Goal: Find specific page/section: Find specific page/section

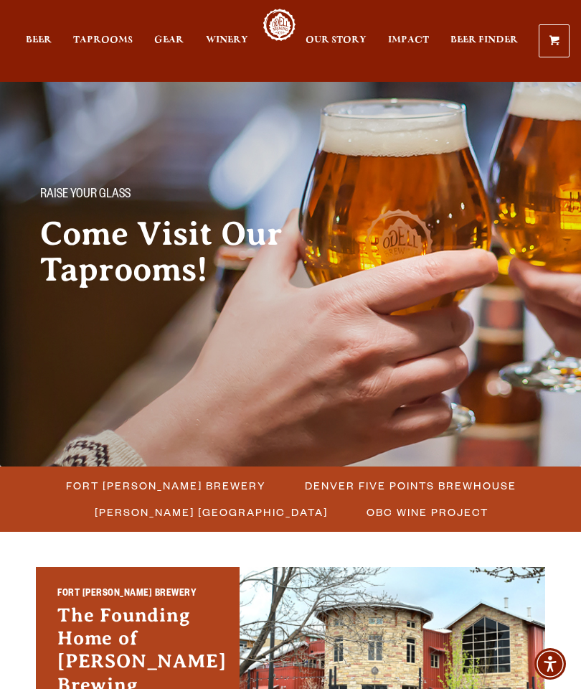
click at [98, 44] on span "Taprooms" at bounding box center [103, 39] width 60 height 11
click at [147, 485] on span "Fort [PERSON_NAME] Brewery" at bounding box center [166, 485] width 200 height 21
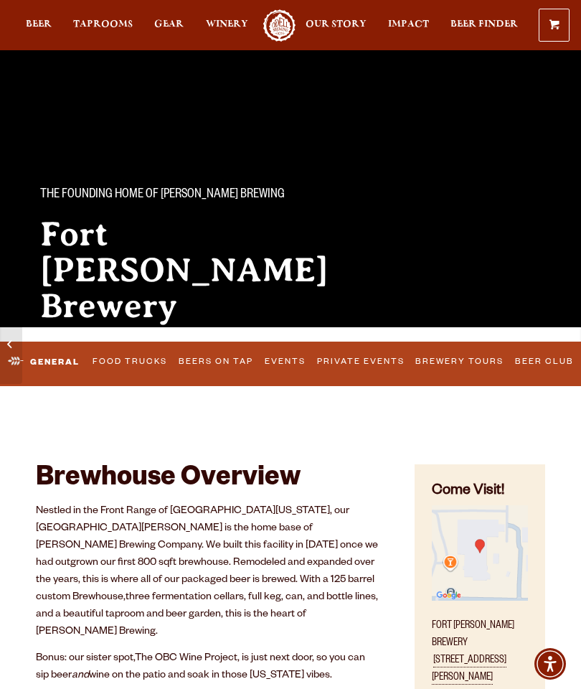
click at [128, 369] on link "Food Trucks" at bounding box center [130, 361] width 84 height 30
click at [126, 357] on link "Food Trucks" at bounding box center [117, 362] width 110 height 34
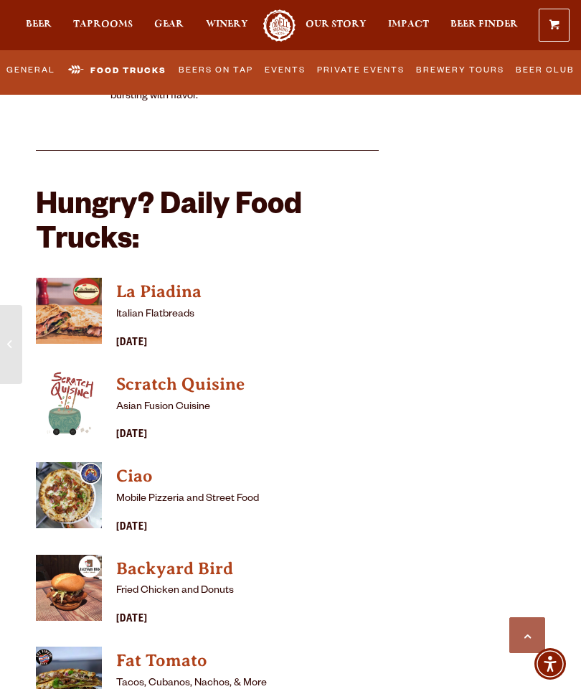
scroll to position [3970, 0]
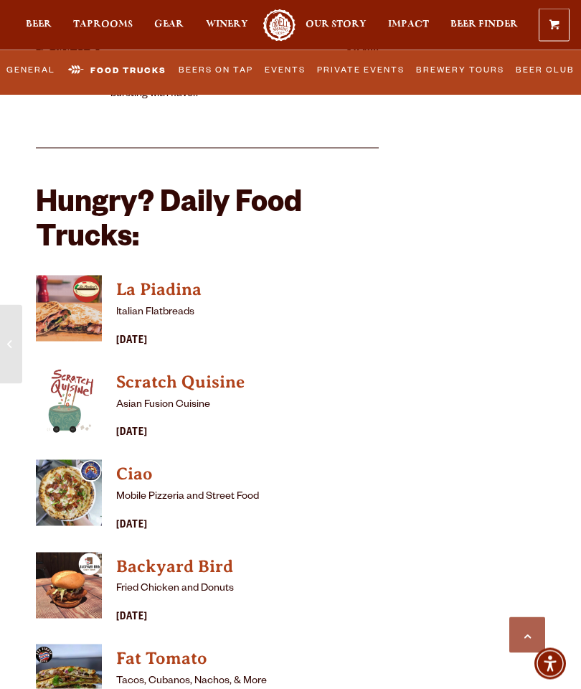
click at [134, 517] on div "[DATE]" at bounding box center [247, 525] width 263 height 17
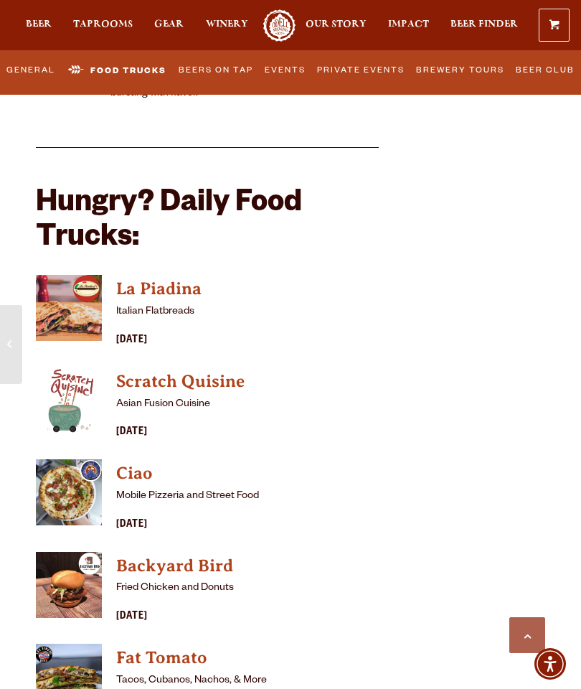
click at [116, 462] on h4 "Ciao" at bounding box center [247, 473] width 263 height 23
